Goal: Check status: Check status

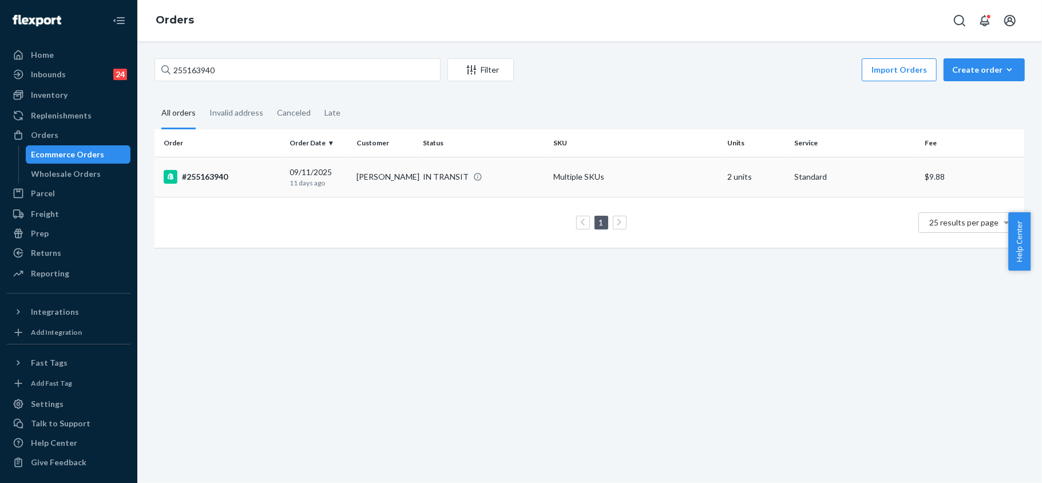
type input "255163940"
click at [213, 174] on div "#255163940" at bounding box center [222, 177] width 117 height 14
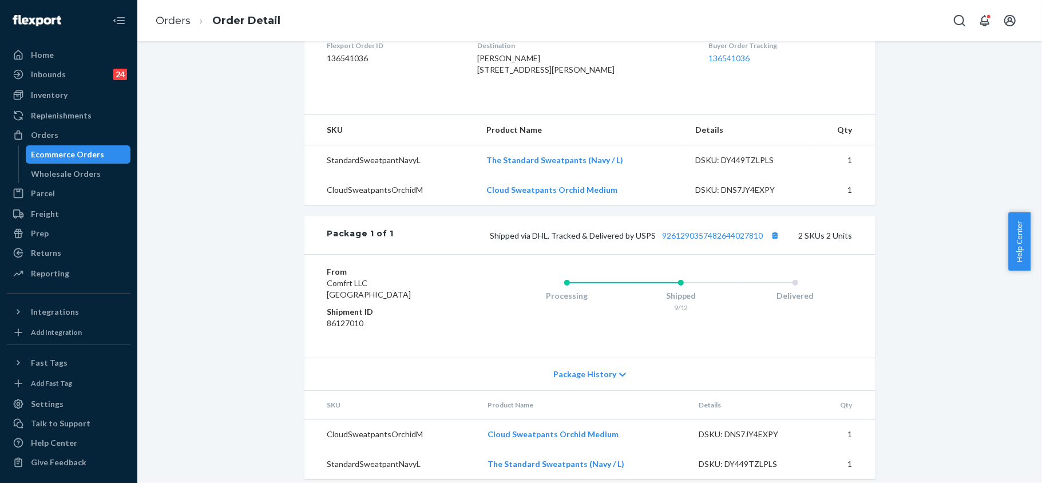
scroll to position [305, 0]
click at [715, 238] on link "9261290357482644027810" at bounding box center [713, 233] width 101 height 10
drag, startPoint x: 761, startPoint y: 256, endPoint x: 657, endPoint y: 261, distance: 104.3
click at [657, 238] on span "Shipped via DHL, Tracked & Delivered by USPS 9261290357482644027810" at bounding box center [637, 233] width 292 height 10
copy link "9261290357482644027810"
